Goal: Feedback & Contribution: Contribute content

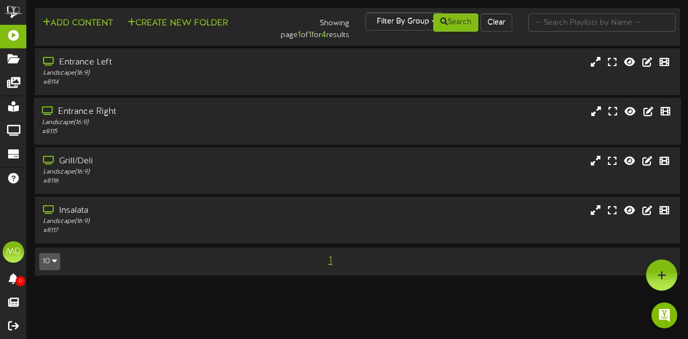
click at [141, 114] on div "Entrance Right" at bounding box center [168, 112] width 253 height 12
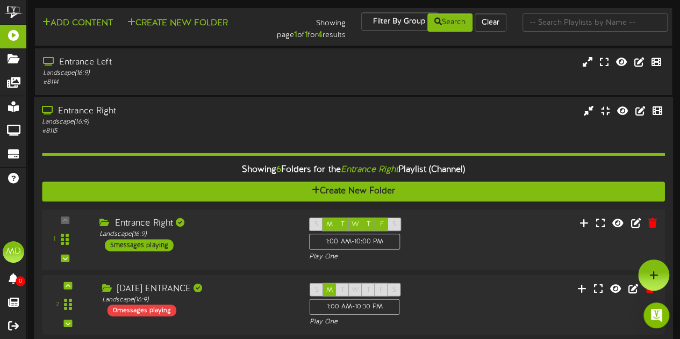
click at [158, 242] on div "5 messages playing" at bounding box center [139, 245] width 69 height 12
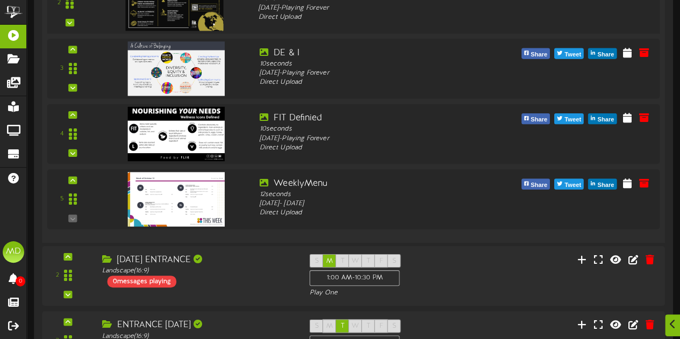
scroll to position [430, 0]
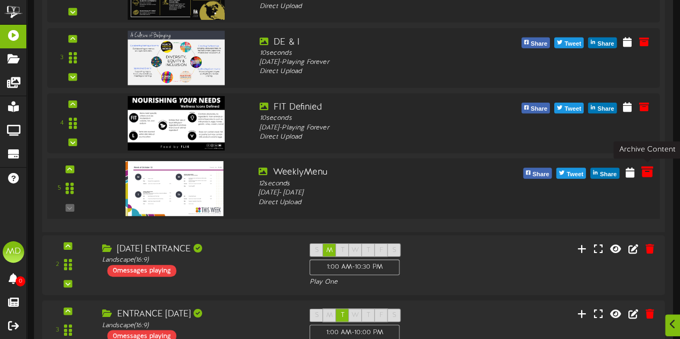
click at [646, 170] on icon at bounding box center [646, 171] width 12 height 12
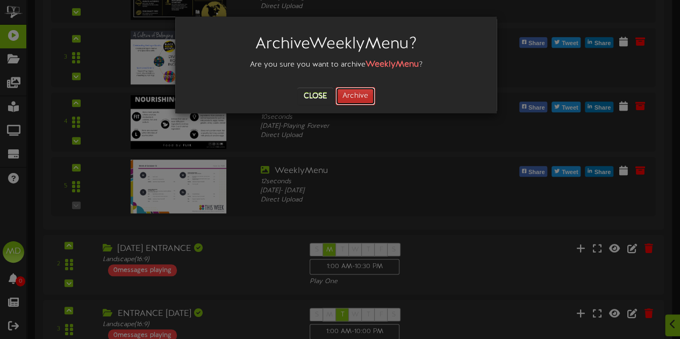
click at [358, 97] on button "Archive" at bounding box center [355, 96] width 40 height 18
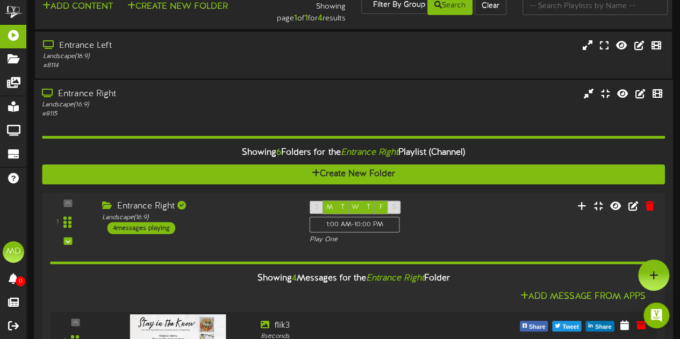
scroll to position [0, 0]
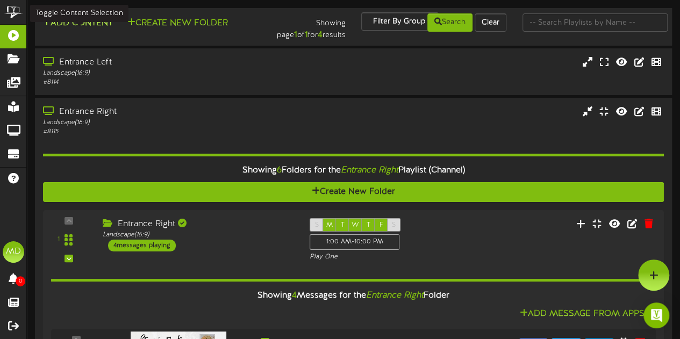
click at [73, 20] on button "Add Content" at bounding box center [77, 23] width 77 height 13
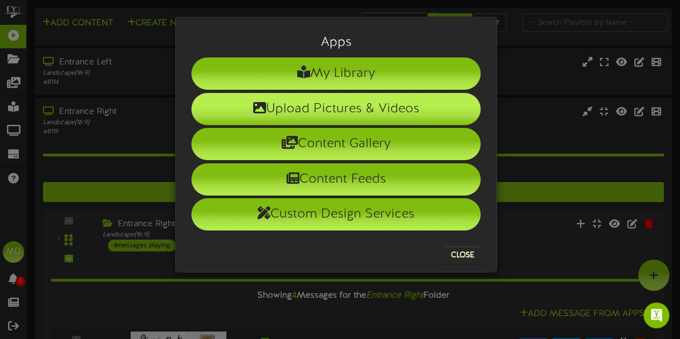
click at [326, 107] on li "Upload Pictures & Videos" at bounding box center [335, 109] width 289 height 32
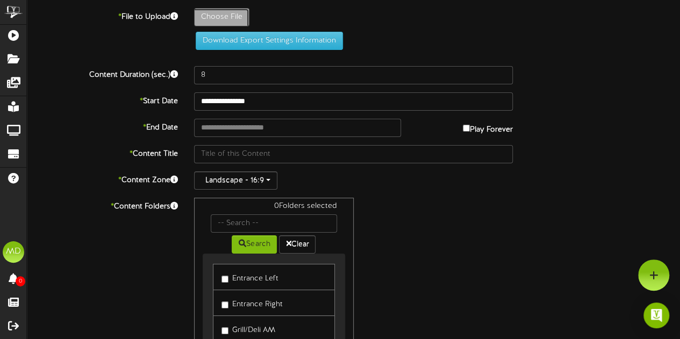
type input "**********"
type input "WeeklyMenu"
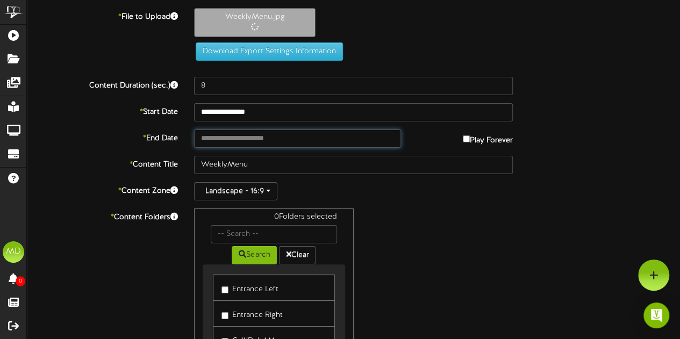
click at [292, 139] on input "text" at bounding box center [297, 138] width 207 height 18
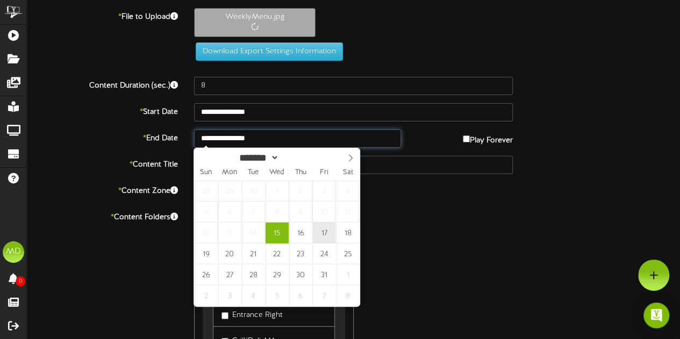
type input "**********"
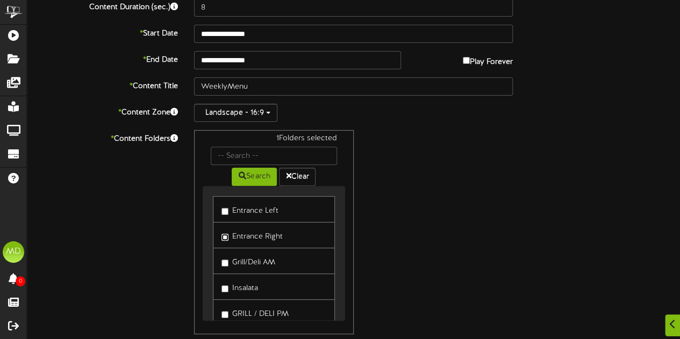
scroll to position [178, 0]
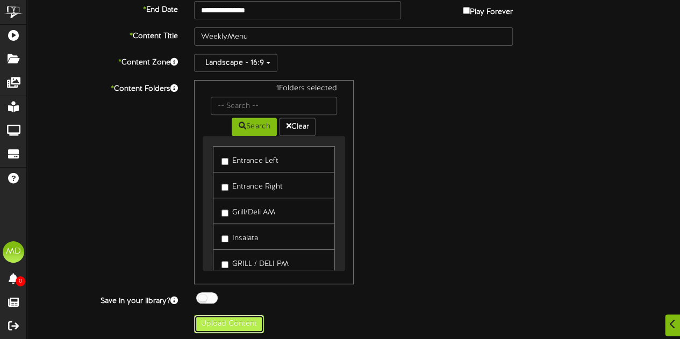
click at [244, 326] on button "Upload Content" at bounding box center [229, 324] width 70 height 18
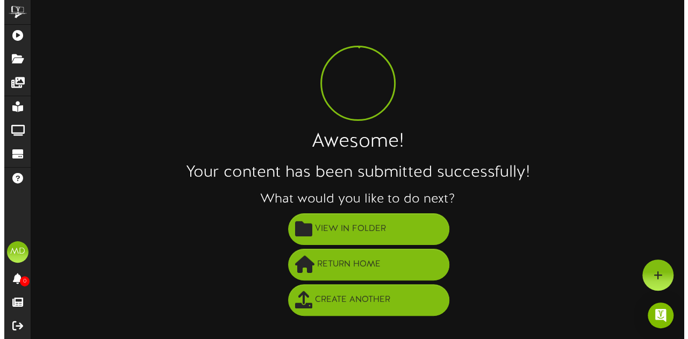
scroll to position [0, 0]
